Goal: Check status: Check status

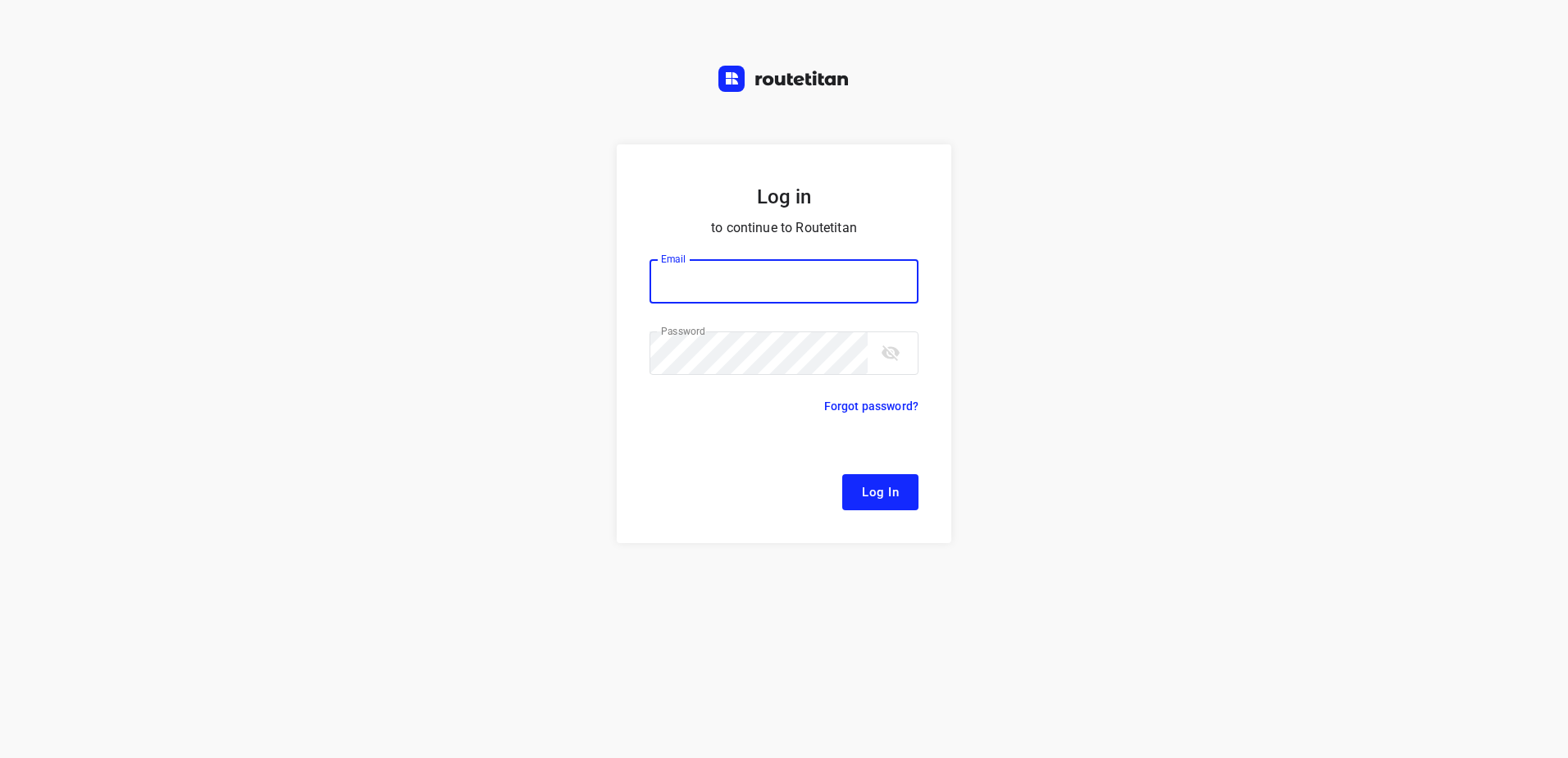
type input "[EMAIL_ADDRESS][DOMAIN_NAME]"
click at [880, 498] on span "Log In" at bounding box center [880, 492] width 37 height 21
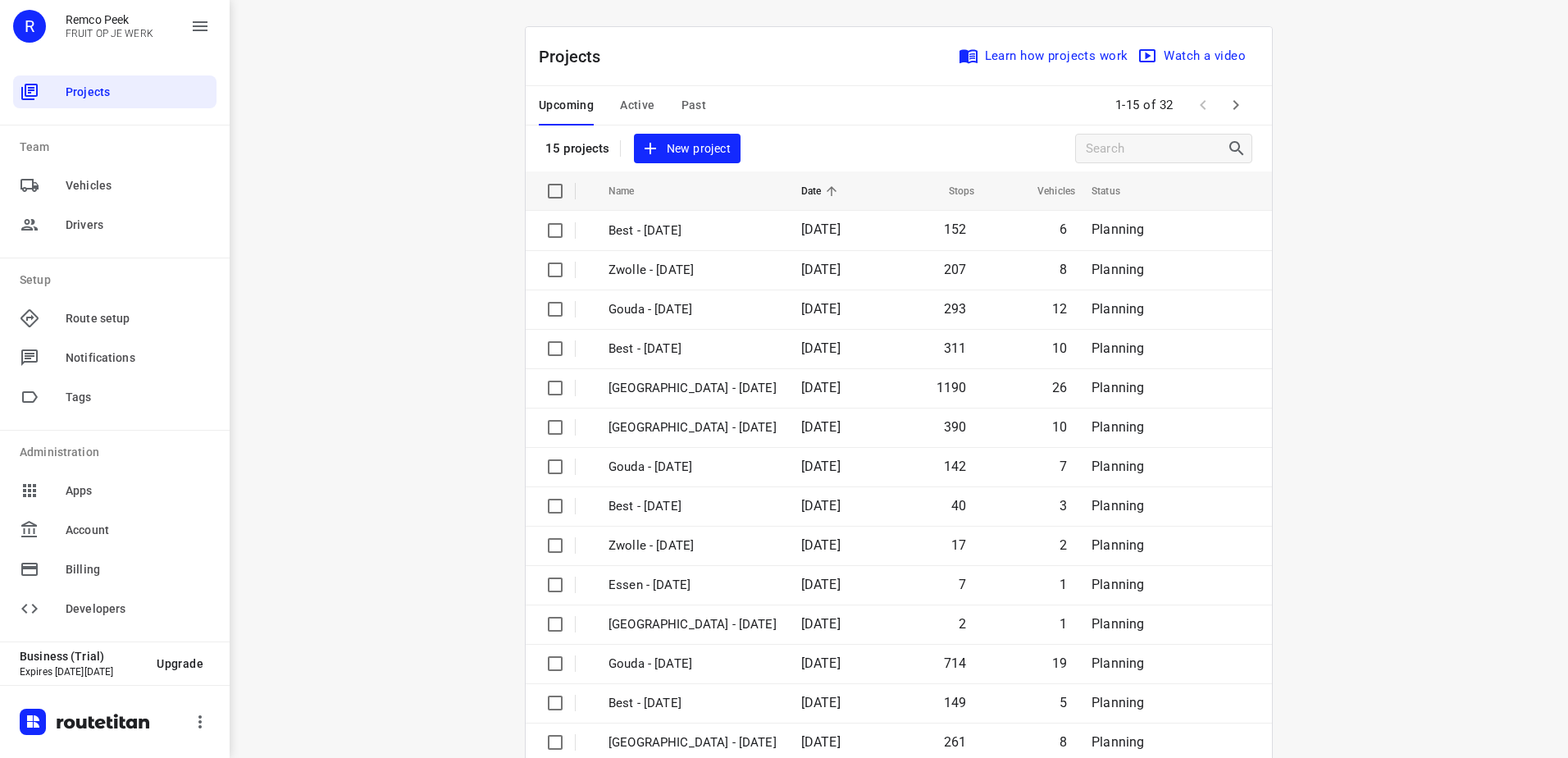
click at [1226, 114] on icon "button" at bounding box center [1236, 105] width 20 height 20
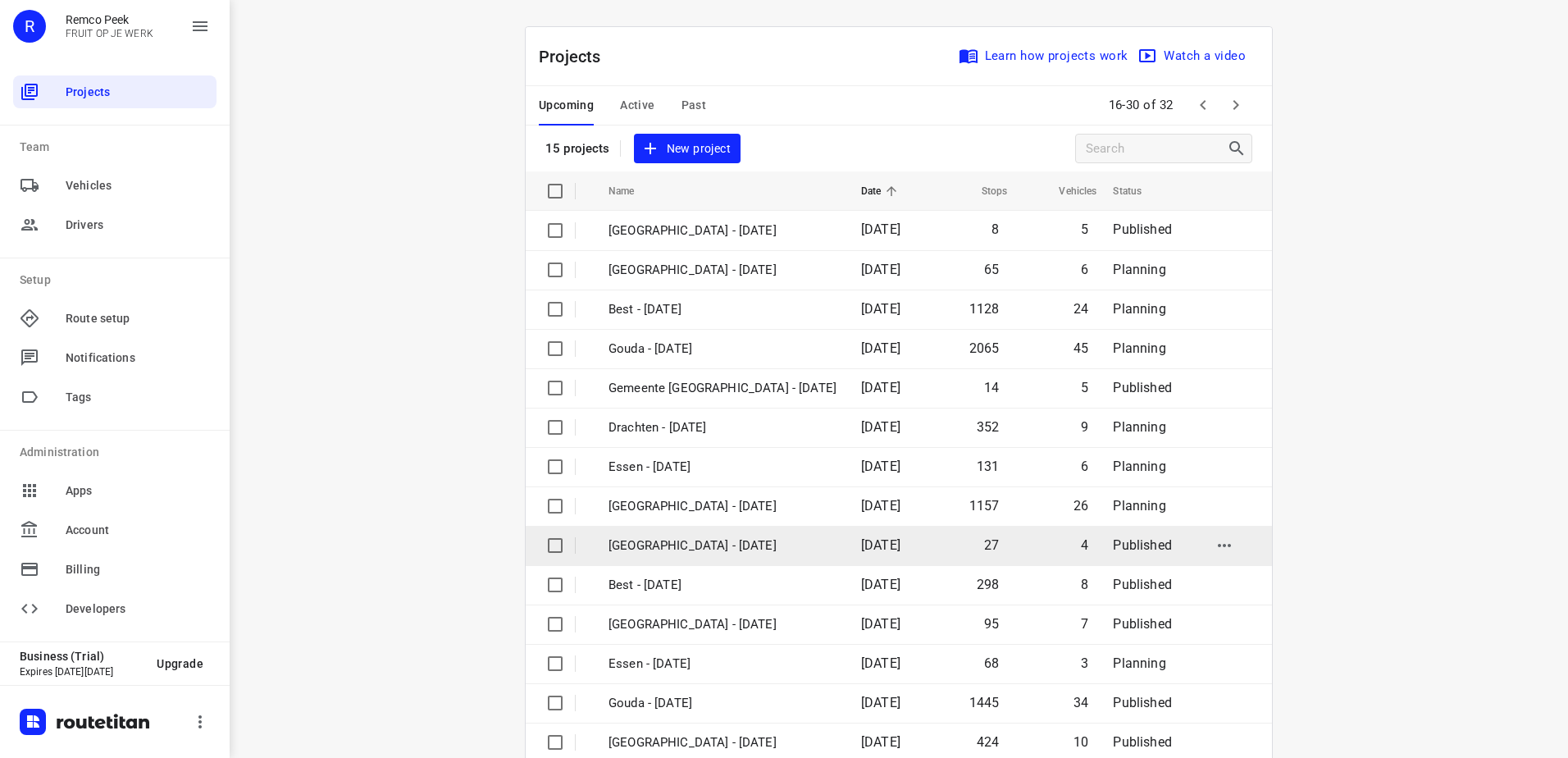
click at [779, 542] on p "[GEOGRAPHIC_DATA] - [DATE]" at bounding box center [722, 545] width 228 height 19
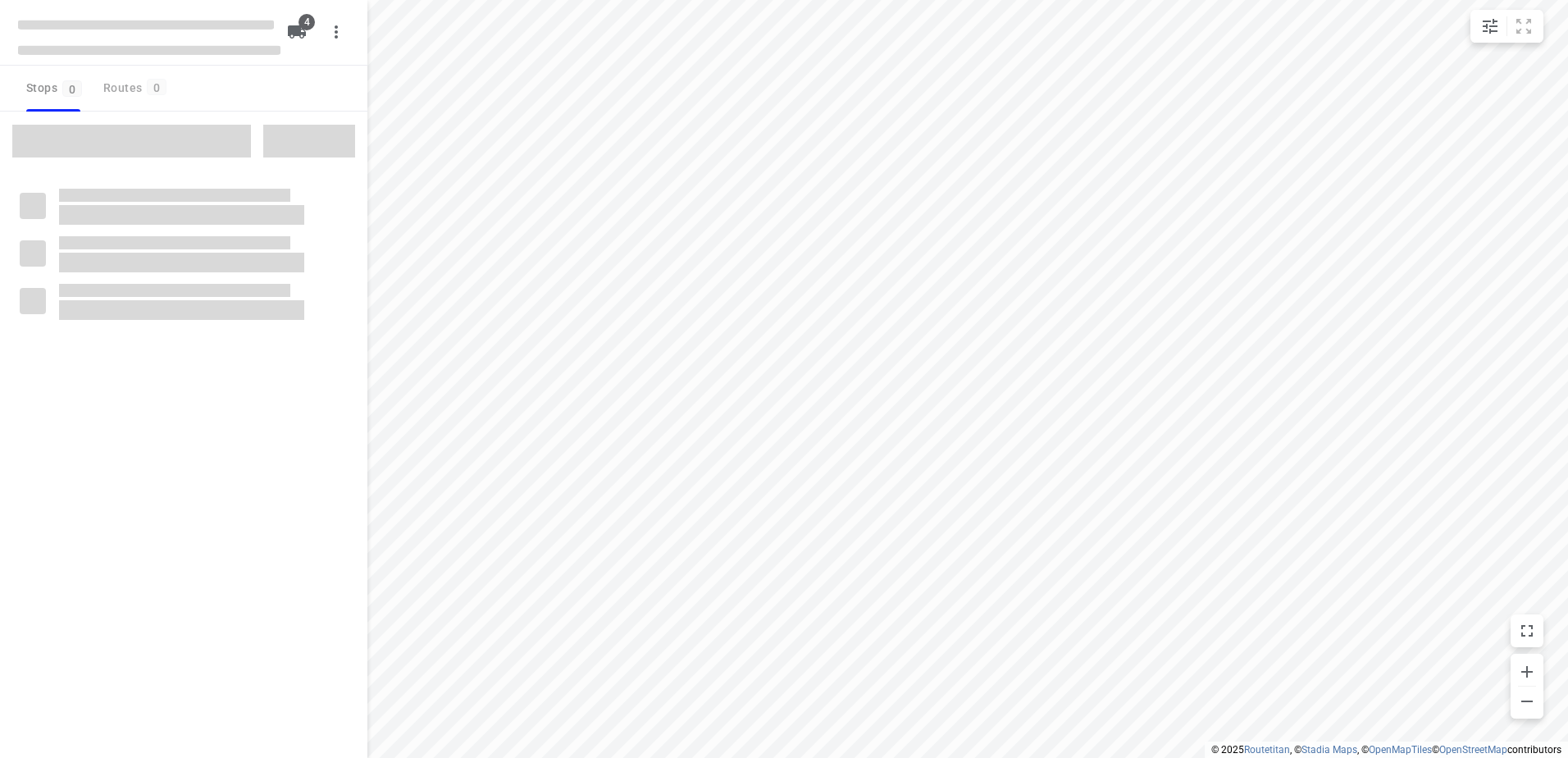
checkbox input "true"
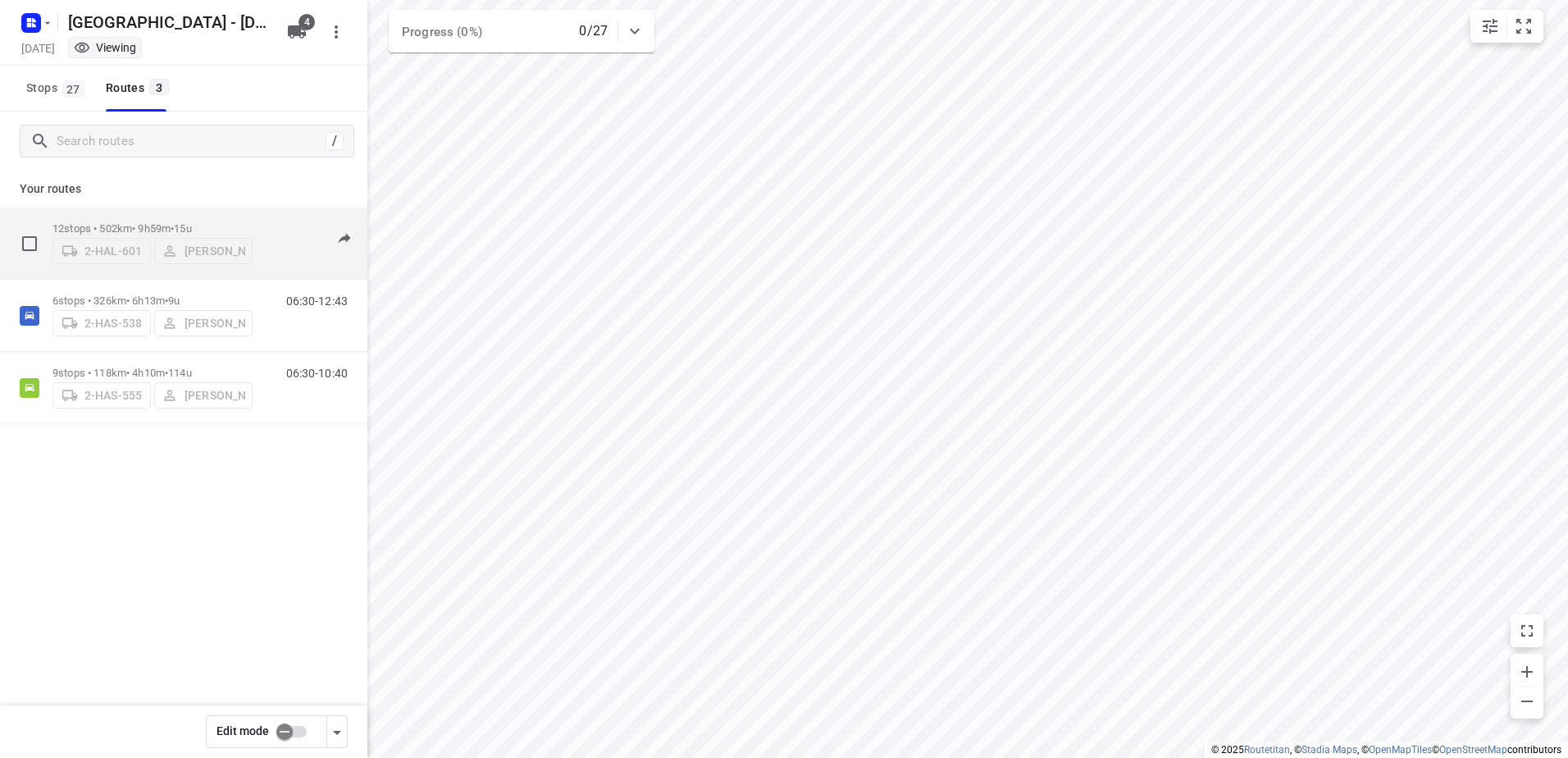
click at [71, 223] on p "12 stops • 502km • 9h59m • 15u" at bounding box center [153, 229] width 200 height 13
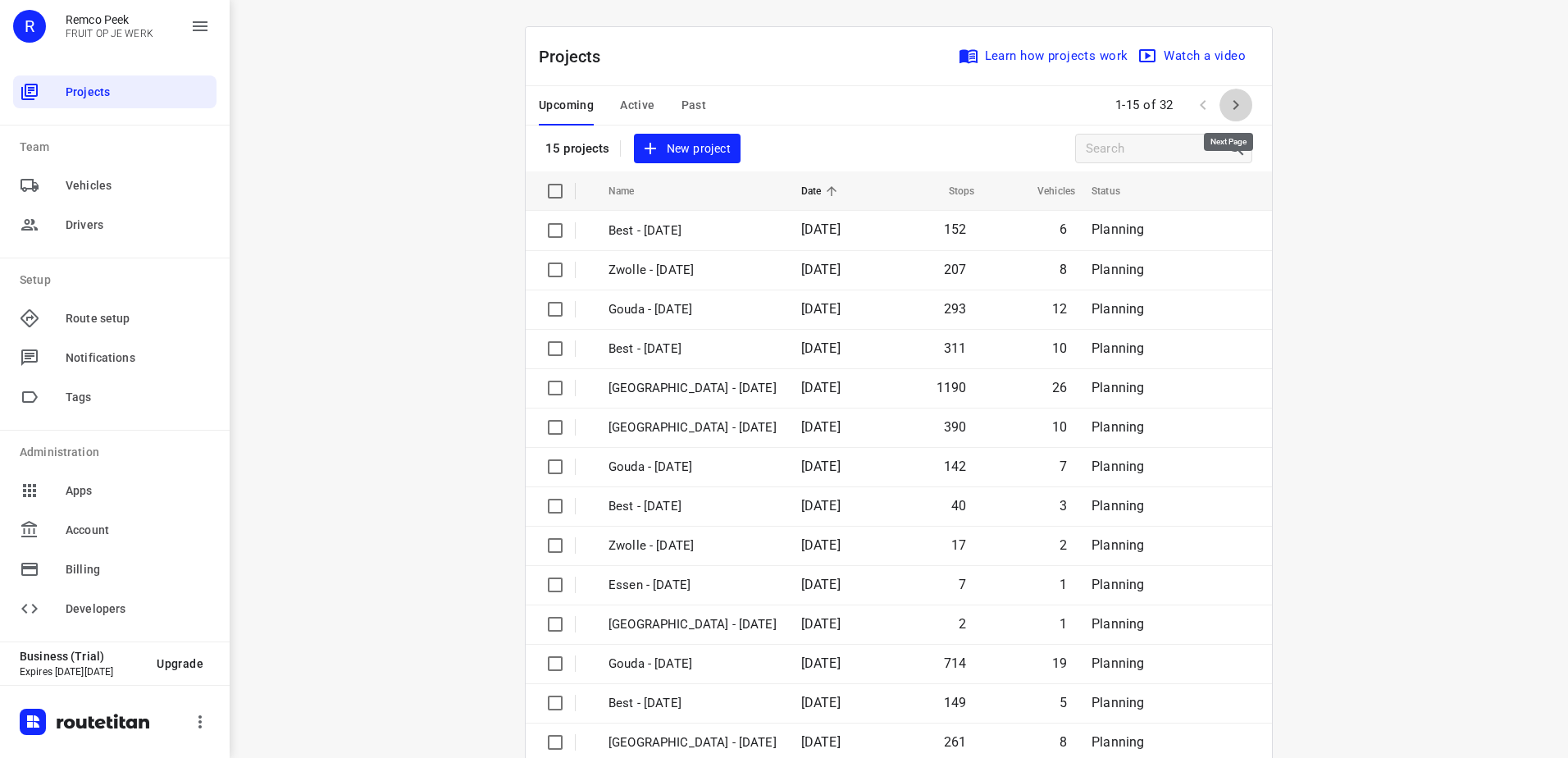
click at [1233, 108] on icon "button" at bounding box center [1236, 105] width 20 height 20
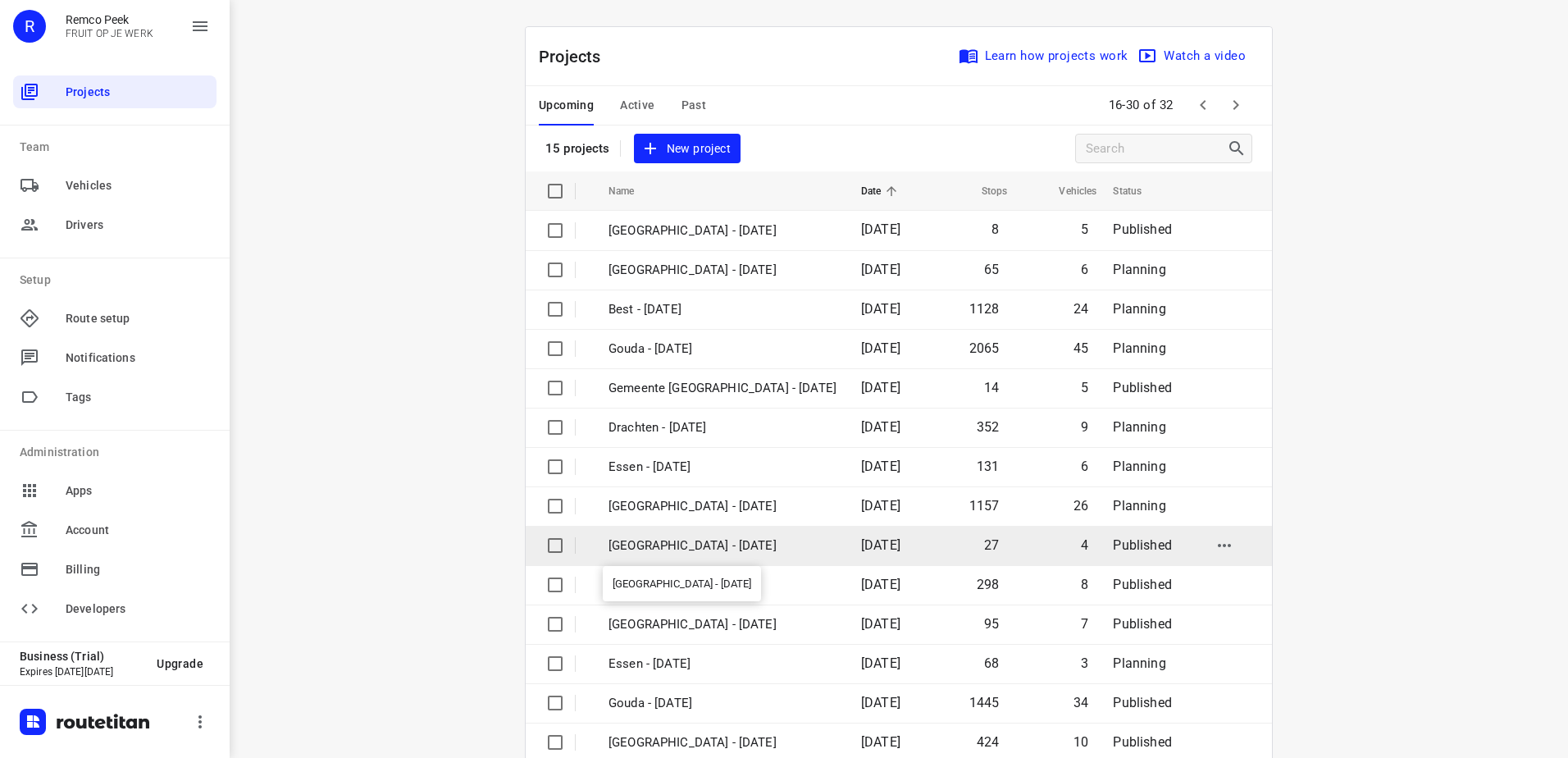
click at [673, 545] on p "[GEOGRAPHIC_DATA] - [DATE]" at bounding box center [722, 545] width 228 height 19
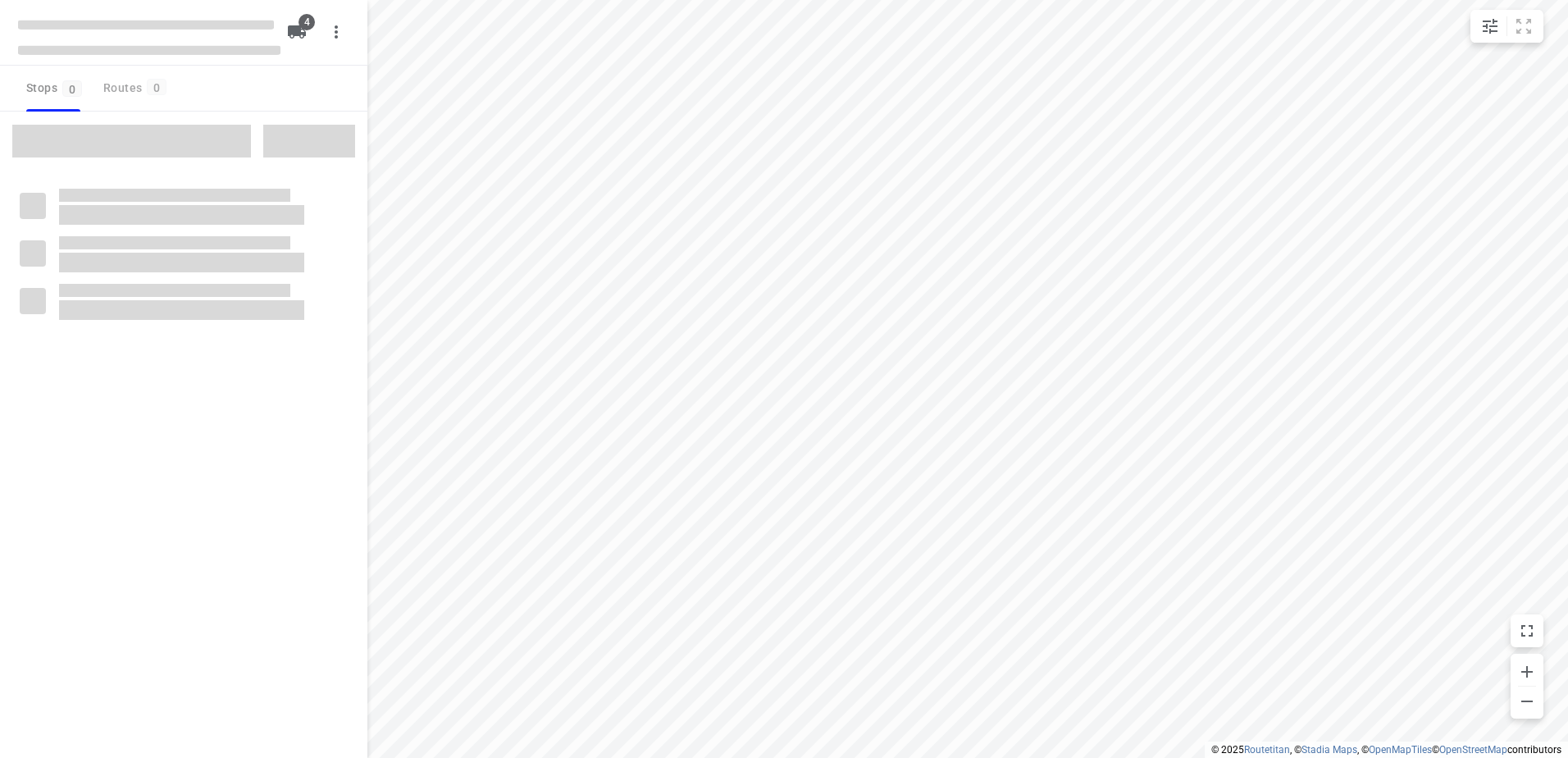
checkbox input "true"
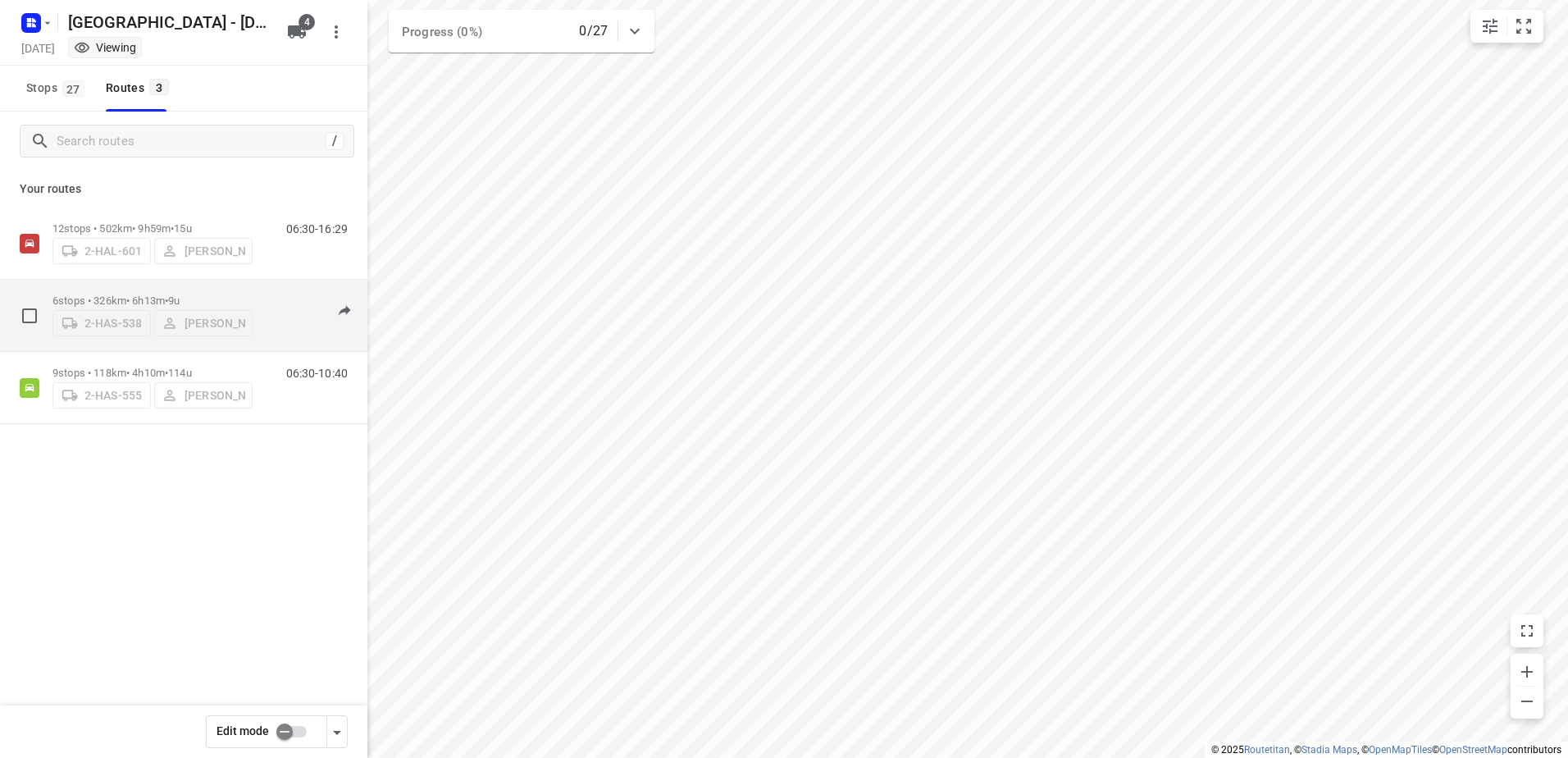
click at [161, 295] on p "6 stops • 326km • 6h13m • 9u" at bounding box center [153, 301] width 200 height 13
